Goal: Task Accomplishment & Management: Use online tool/utility

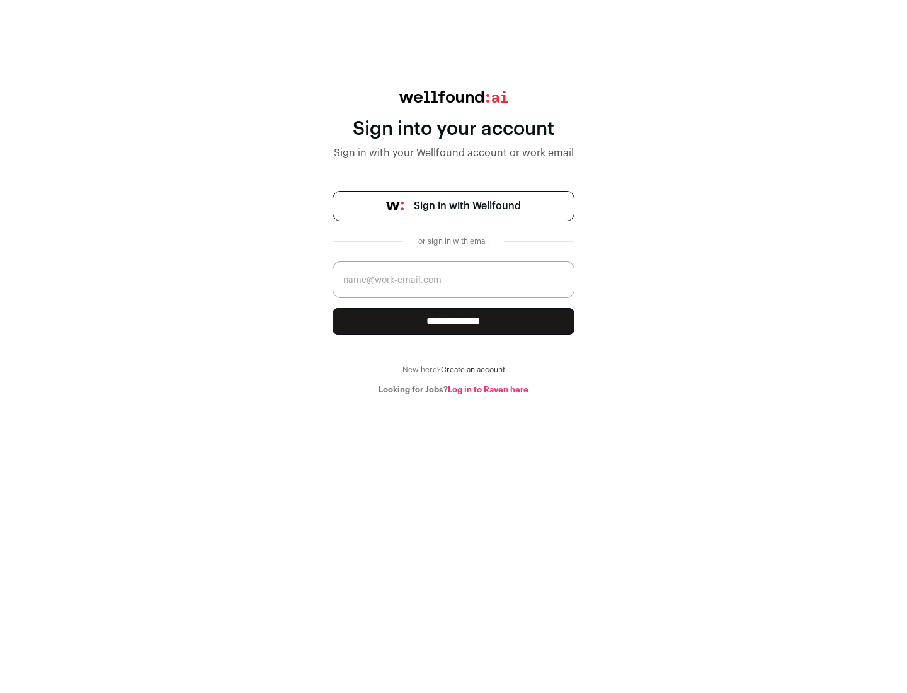
click at [467, 206] on span "Sign in with Wellfound" at bounding box center [467, 205] width 107 height 15
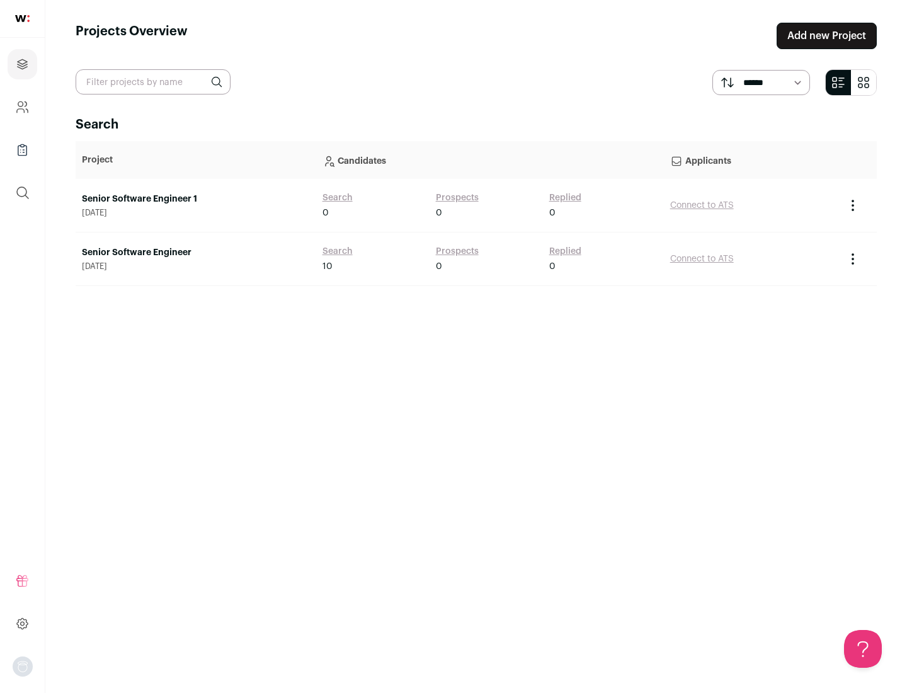
click at [195, 253] on link "Senior Software Engineer" at bounding box center [196, 252] width 228 height 13
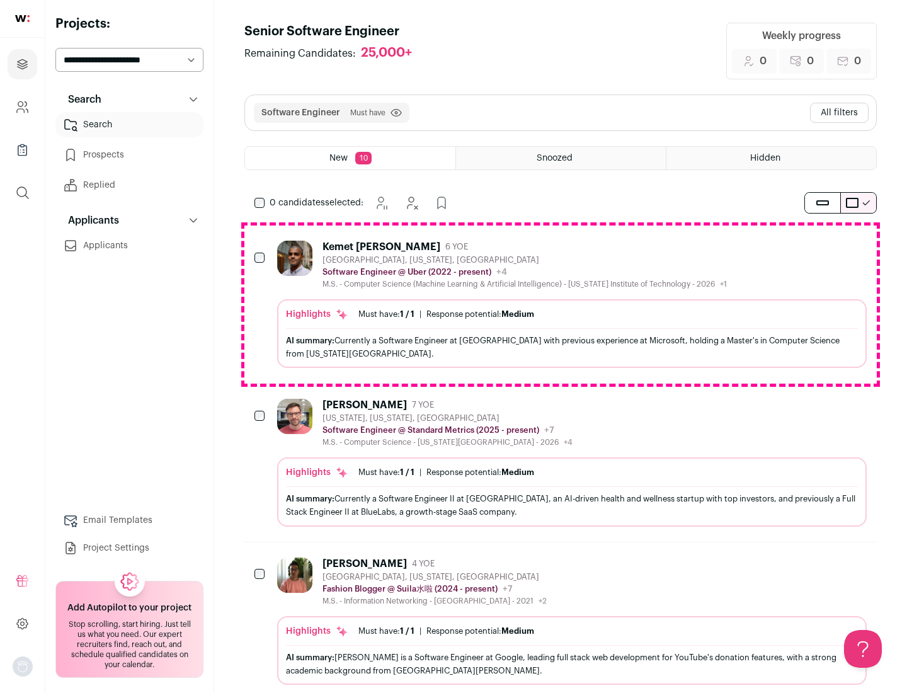
click at [560, 304] on div "Highlights Must have: 1 / 1 How many must haves have been fulfilled? | Response…" at bounding box center [571, 333] width 589 height 69
